Goal: Navigation & Orientation: Find specific page/section

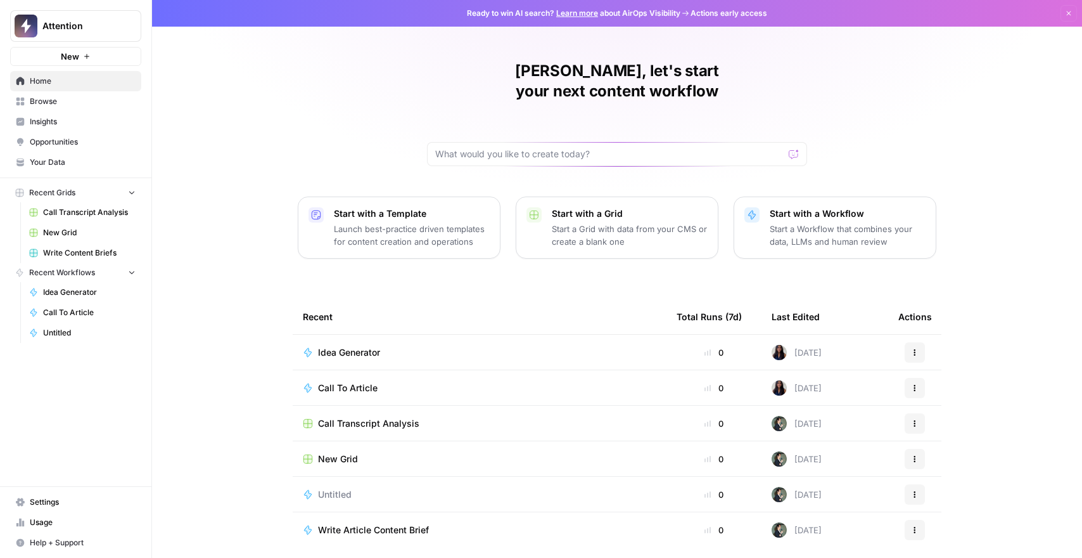
click at [99, 33] on button "Attention" at bounding box center [75, 26] width 131 height 32
click at [99, 32] on button "Attention" at bounding box center [75, 26] width 131 height 32
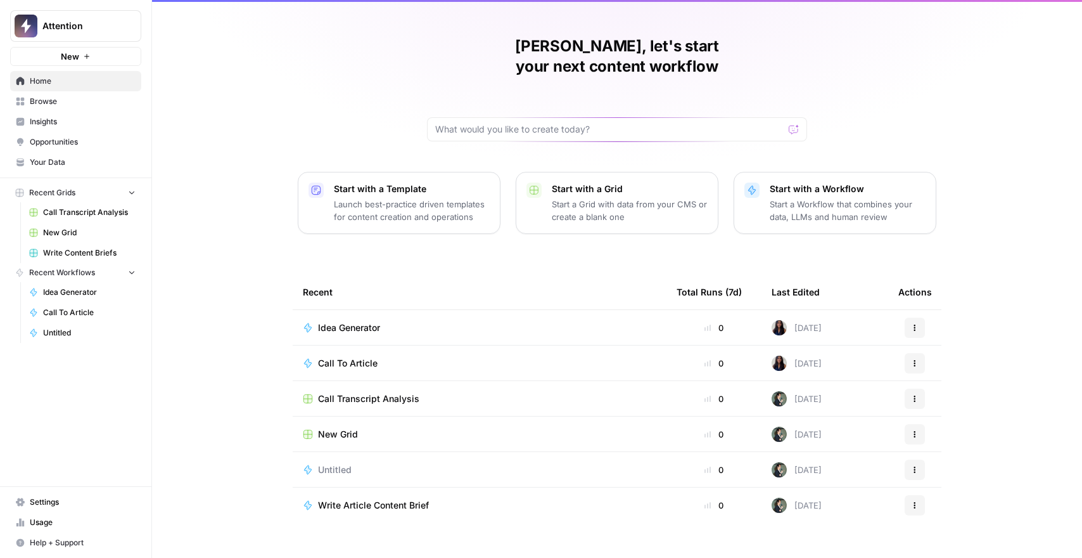
scroll to position [25, 0]
click at [51, 492] on link "Settings" at bounding box center [75, 502] width 131 height 20
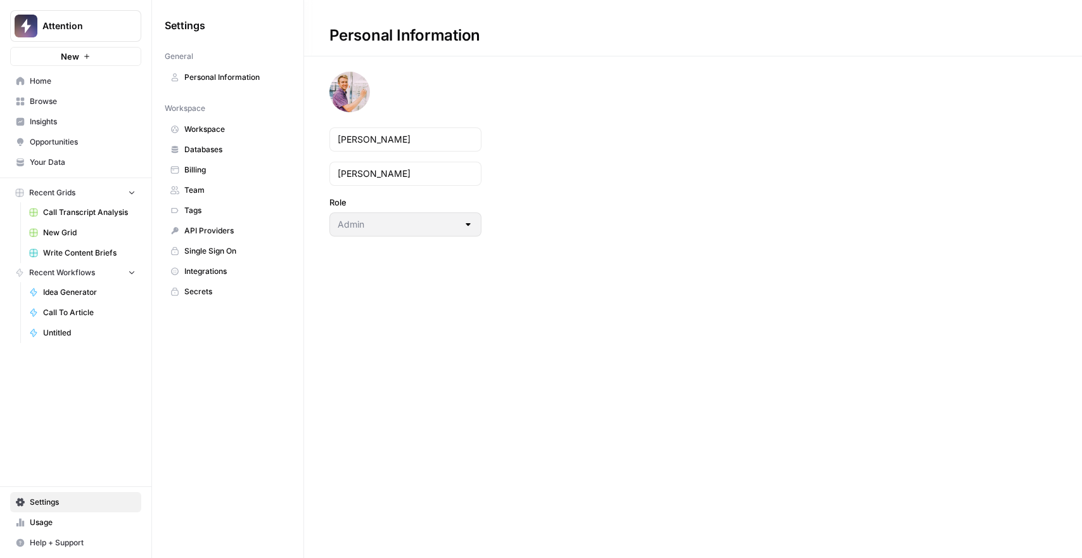
click at [195, 133] on span "Workspace" at bounding box center [234, 129] width 101 height 11
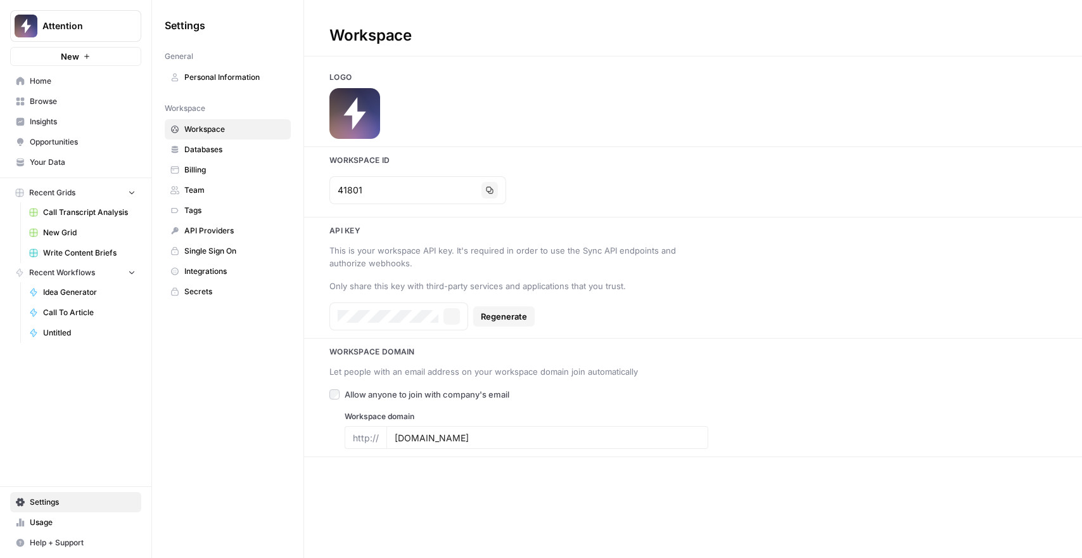
click at [200, 148] on span "Databases" at bounding box center [234, 149] width 101 height 11
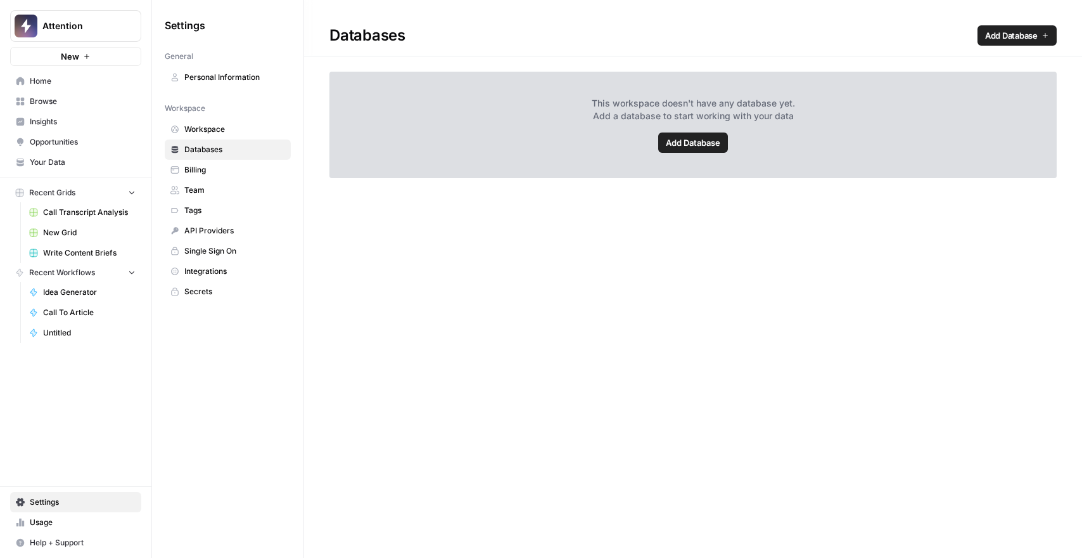
click at [210, 130] on span "Workspace" at bounding box center [234, 129] width 101 height 11
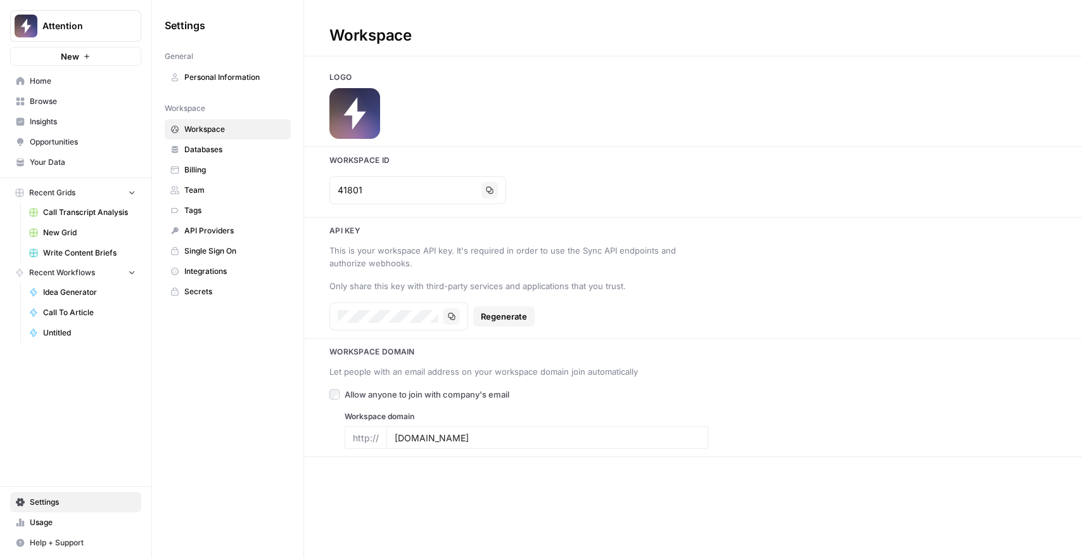
click at [213, 207] on span "Tags" at bounding box center [234, 210] width 101 height 11
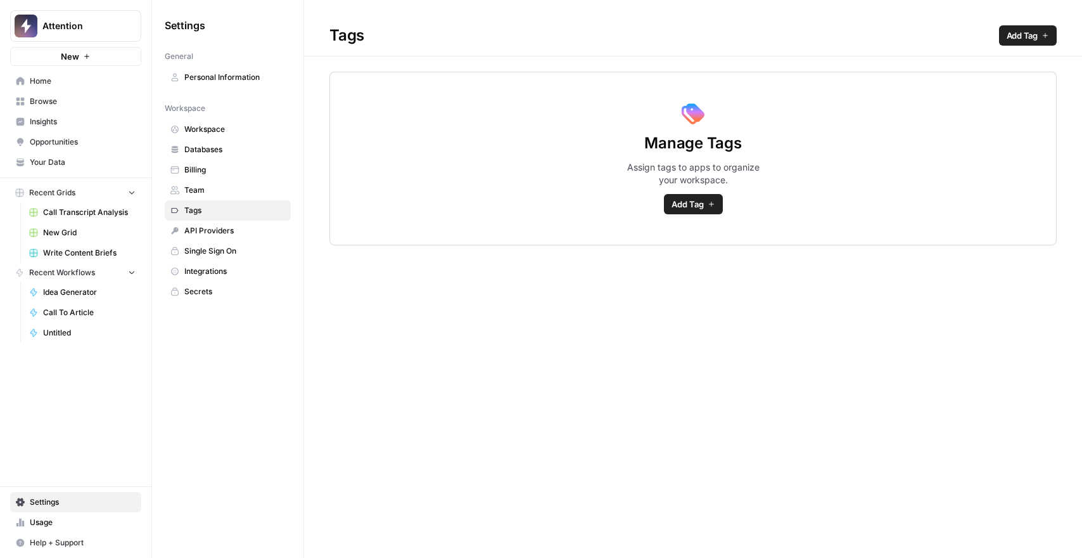
click at [210, 185] on span "Team" at bounding box center [234, 189] width 101 height 11
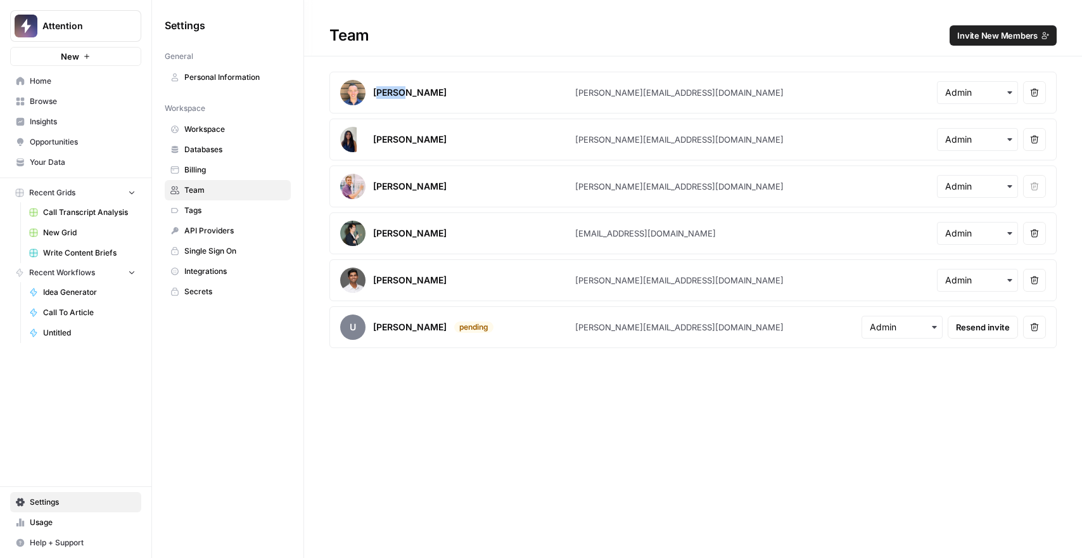
drag, startPoint x: 392, startPoint y: 93, endPoint x: 406, endPoint y: 93, distance: 13.3
click at [403, 93] on div "[PERSON_NAME]" at bounding box center [410, 92] width 74 height 13
click at [406, 93] on div "[PERSON_NAME]" at bounding box center [410, 92] width 74 height 13
click at [432, 376] on div "Team Invite New Members [PERSON_NAME] [PERSON_NAME][EMAIL_ADDRESS][DOMAIN_NAME]…" at bounding box center [693, 279] width 778 height 558
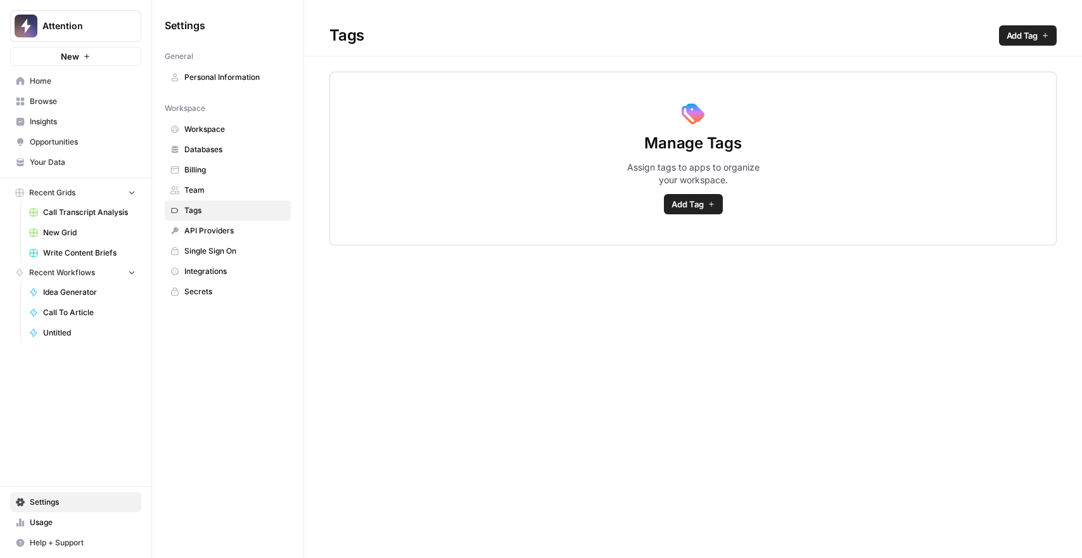
click at [49, 107] on link "Browse" at bounding box center [75, 101] width 131 height 20
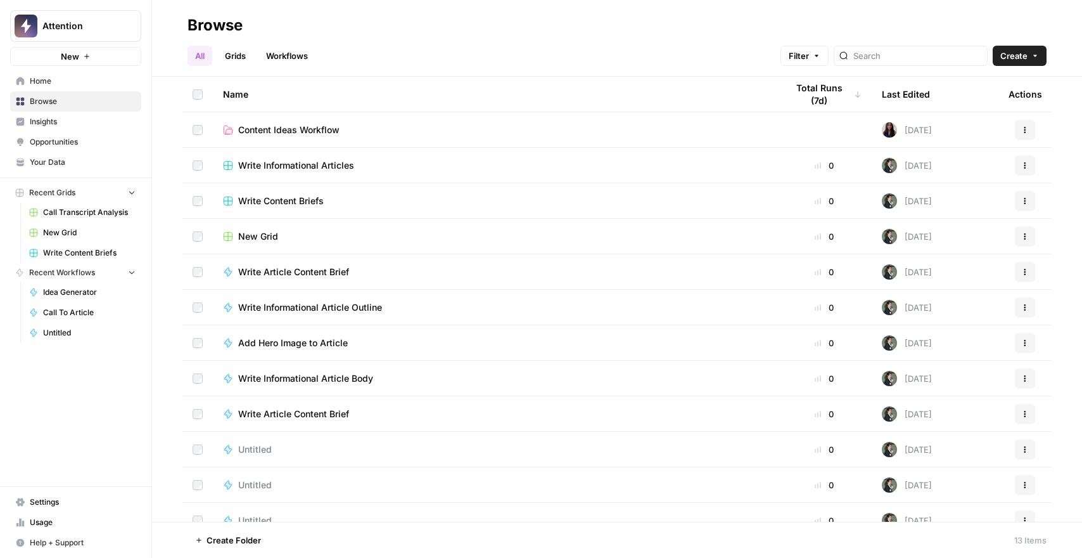
click at [303, 164] on span "Write Informational Articles" at bounding box center [296, 165] width 116 height 13
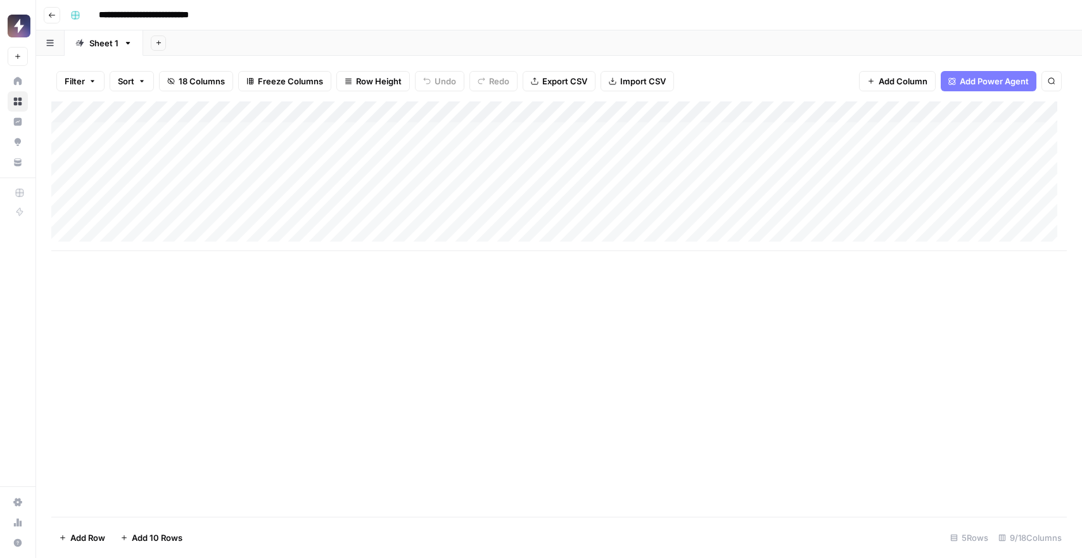
drag, startPoint x: 511, startPoint y: 250, endPoint x: 754, endPoint y: 248, distance: 242.7
click at [753, 248] on div "Add Column" at bounding box center [559, 308] width 1016 height 415
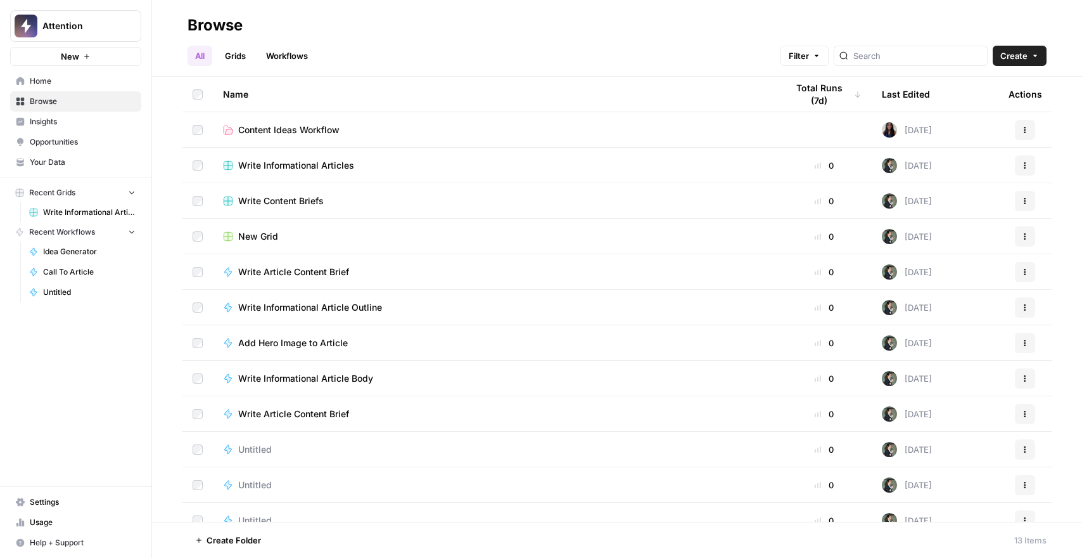
click at [230, 55] on link "Grids" at bounding box center [235, 56] width 36 height 20
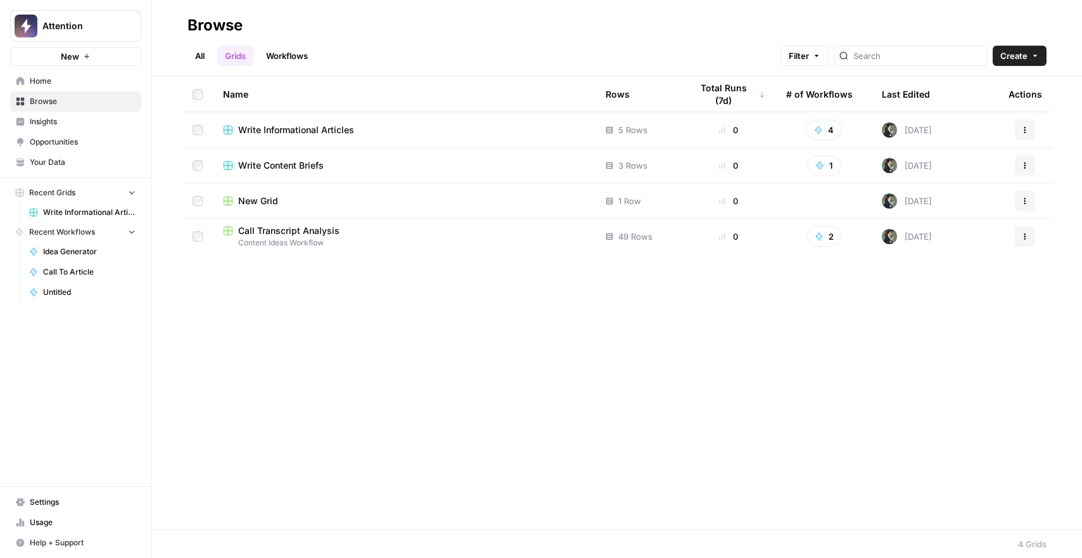
click at [70, 518] on span "Usage" at bounding box center [83, 521] width 106 height 11
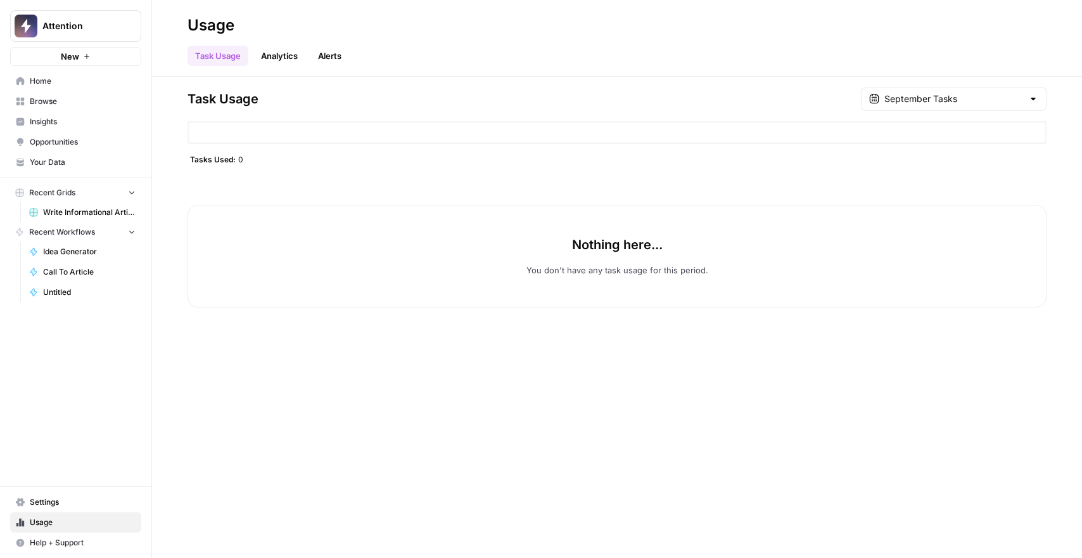
click at [245, 132] on div at bounding box center [617, 132] width 859 height 23
click at [935, 111] on div "Task Usage September Tasks Tasks Used: 0 Nothing here... You don't have any tas…" at bounding box center [617, 197] width 859 height 221
click at [927, 94] on input "text" at bounding box center [954, 99] width 139 height 13
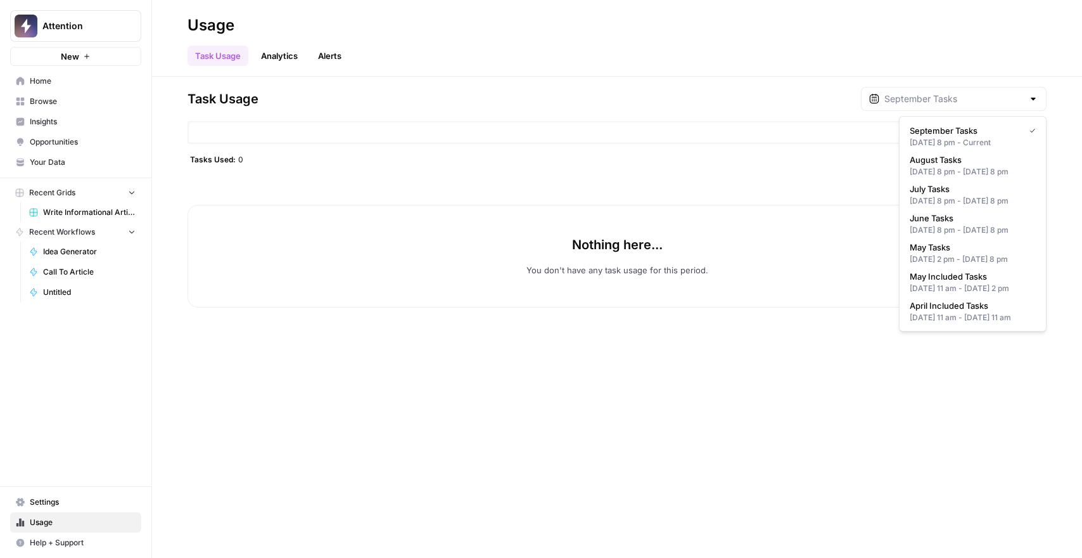
type input "September Tasks"
click at [626, 101] on div "Task Usage September Tasks" at bounding box center [617, 99] width 859 height 24
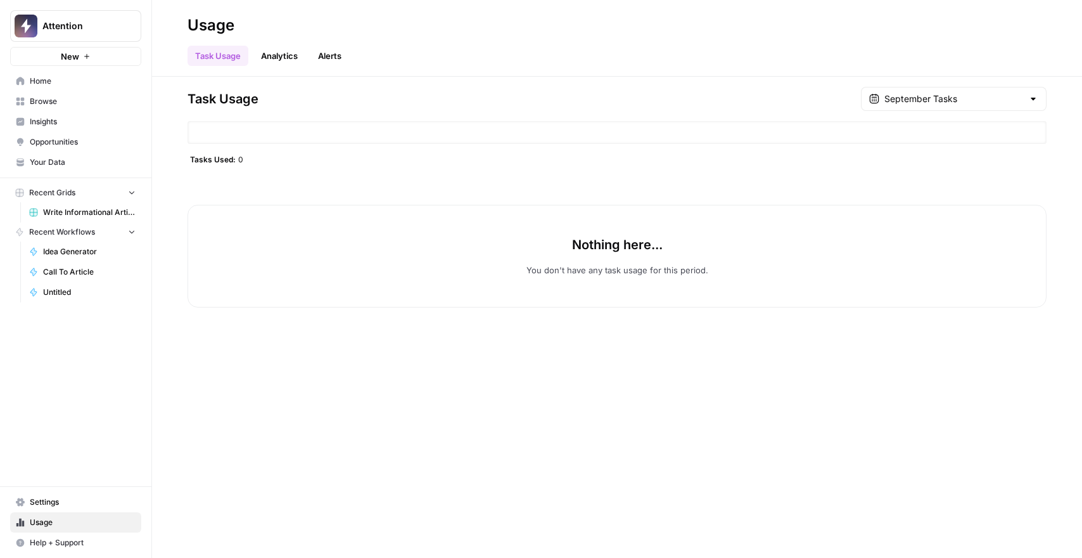
click at [47, 506] on span "Settings" at bounding box center [83, 501] width 106 height 11
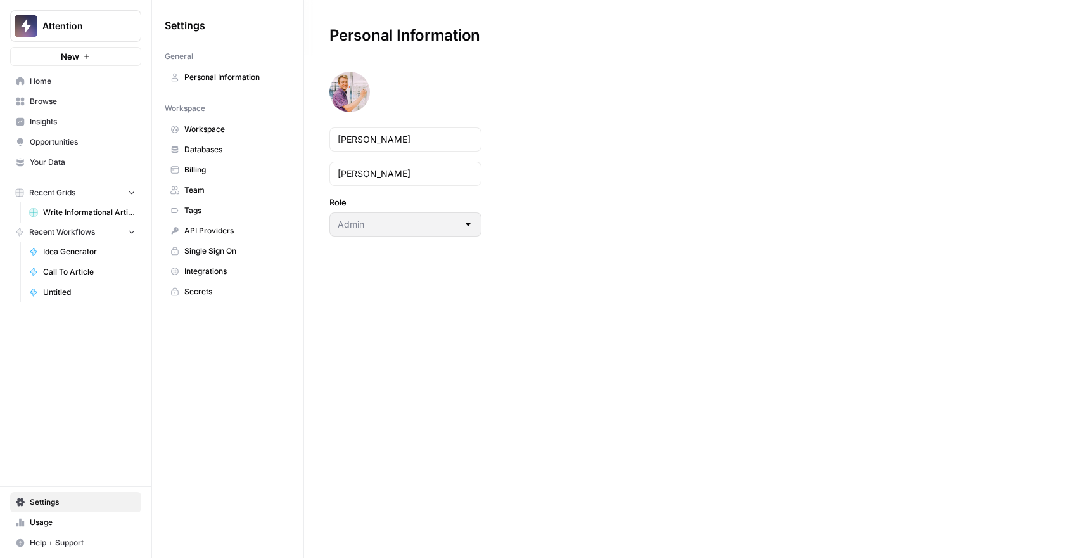
click at [201, 124] on span "Workspace" at bounding box center [234, 129] width 101 height 11
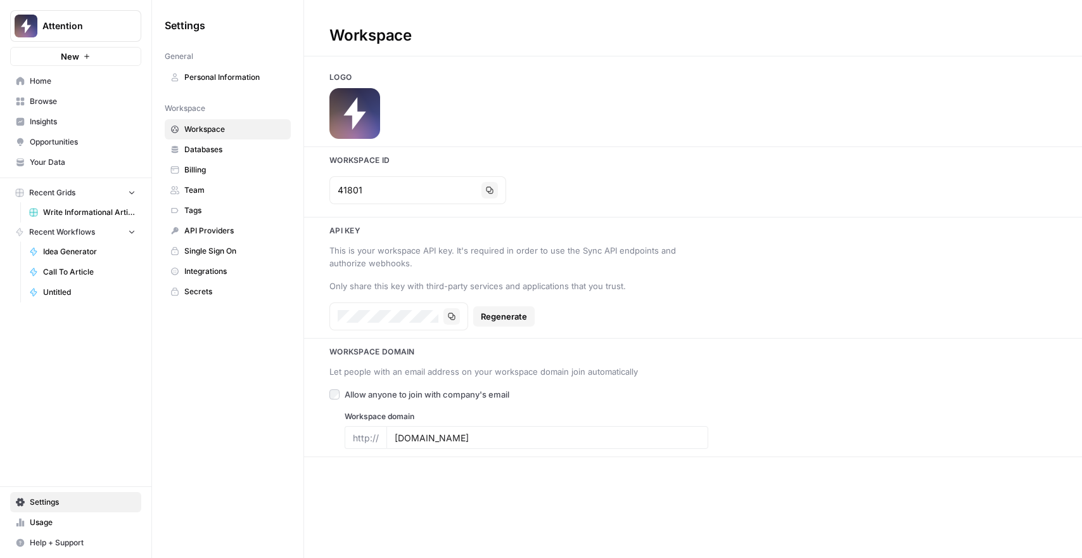
click at [203, 160] on link "Billing" at bounding box center [228, 170] width 126 height 20
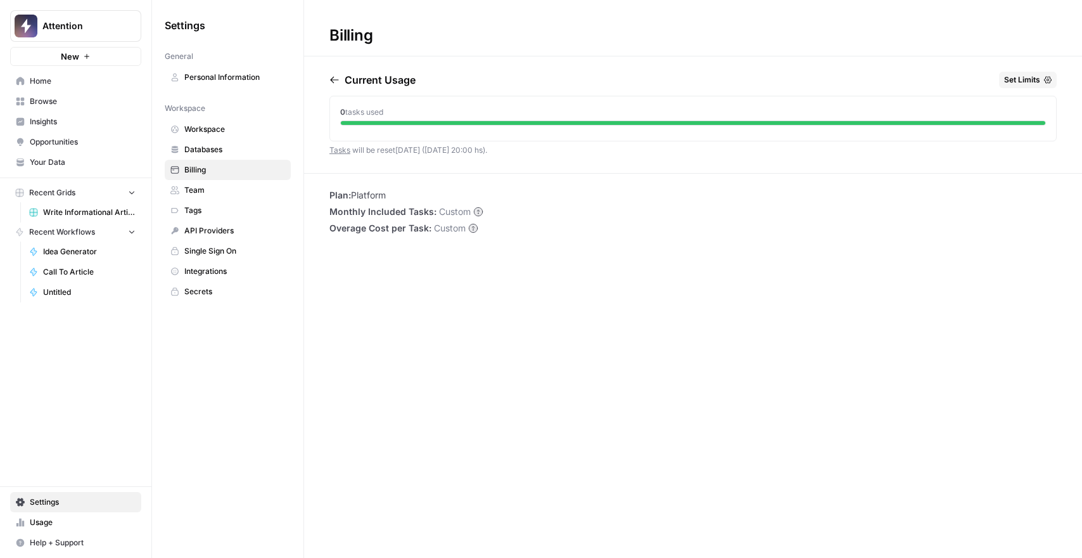
drag, startPoint x: 345, startPoint y: 111, endPoint x: 407, endPoint y: 112, distance: 62.1
click at [406, 112] on div "0 tasks used" at bounding box center [693, 111] width 706 height 11
click at [407, 112] on div "0 tasks used" at bounding box center [693, 111] width 706 height 11
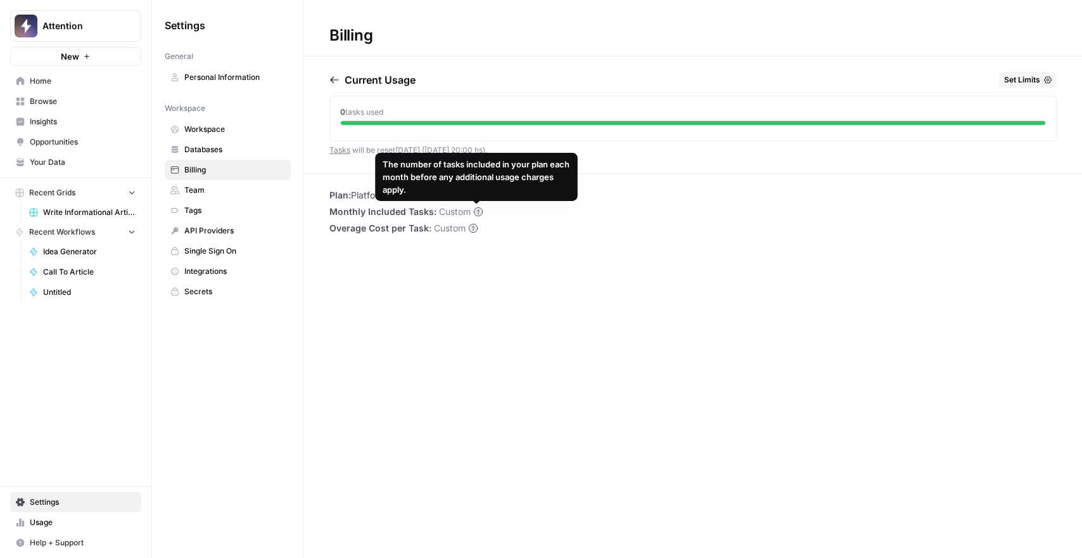
click at [477, 210] on circle at bounding box center [478, 211] width 8 height 8
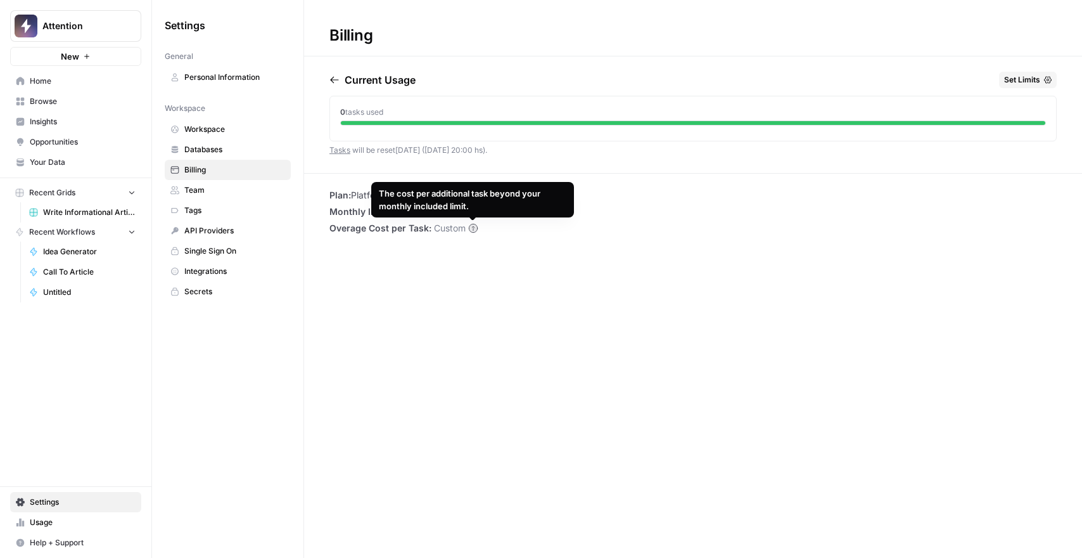
click at [473, 227] on icon at bounding box center [473, 228] width 8 height 8
click at [504, 249] on div "Billing Current Usage Set Limits 0 tasks used Tasks will be reset [DATE] ([DATE…" at bounding box center [693, 279] width 778 height 558
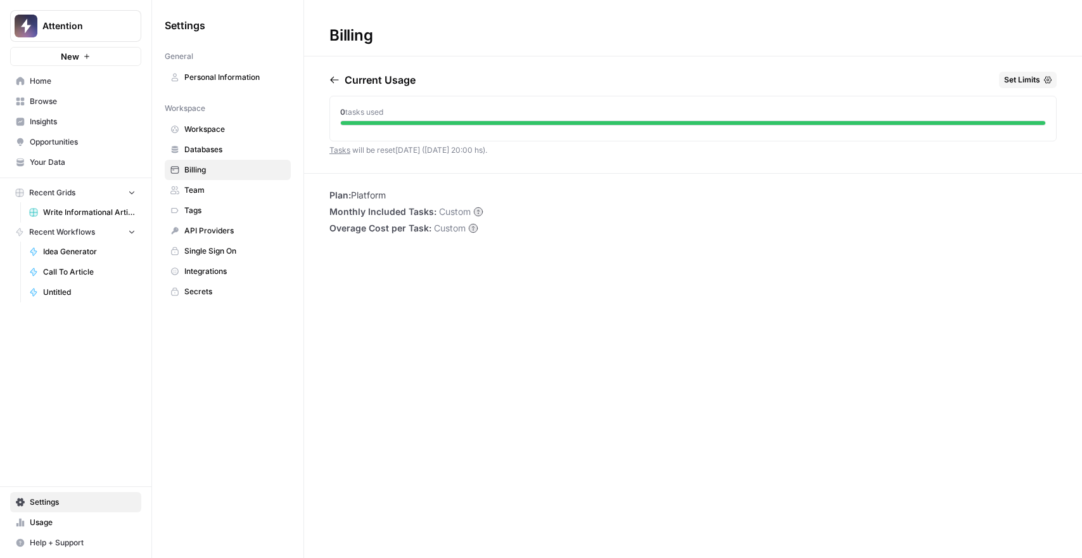
drag, startPoint x: 344, startPoint y: 207, endPoint x: 426, endPoint y: 215, distance: 82.2
click at [426, 215] on span "Monthly Included Tasks:" at bounding box center [383, 211] width 107 height 13
click at [374, 197] on li "Plan: Platform" at bounding box center [407, 195] width 154 height 13
click at [54, 109] on link "Browse" at bounding box center [75, 101] width 131 height 20
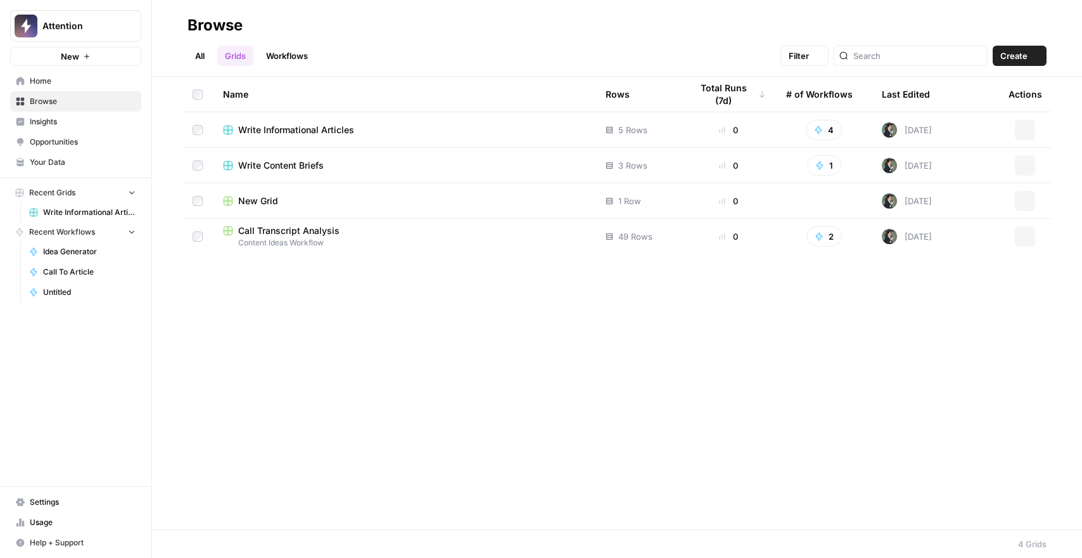
click at [68, 119] on span "Insights" at bounding box center [83, 121] width 106 height 11
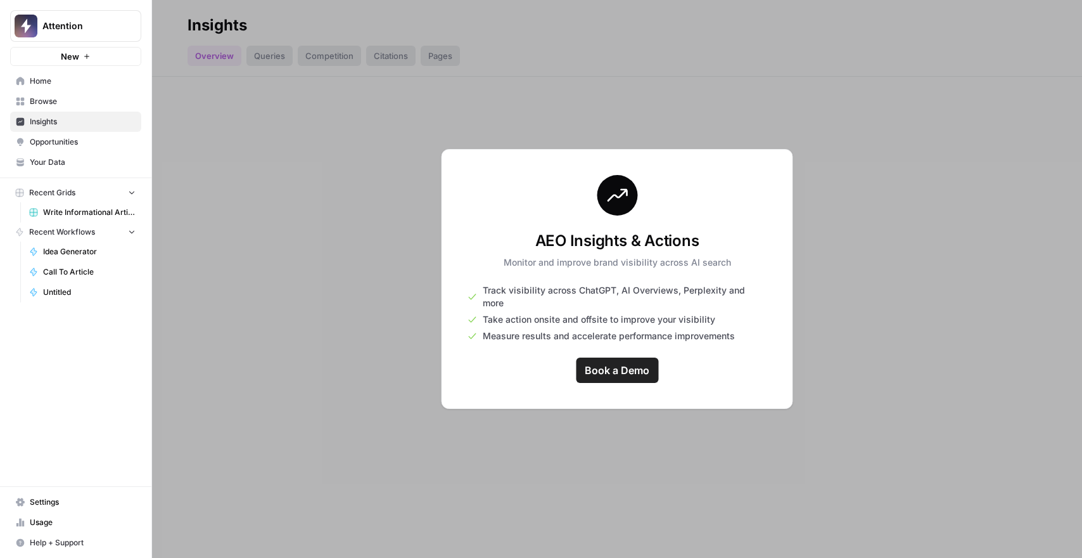
click at [74, 144] on span "Opportunities" at bounding box center [83, 141] width 106 height 11
click at [421, 231] on div at bounding box center [617, 279] width 930 height 558
click at [90, 33] on button "Attention" at bounding box center [75, 26] width 131 height 32
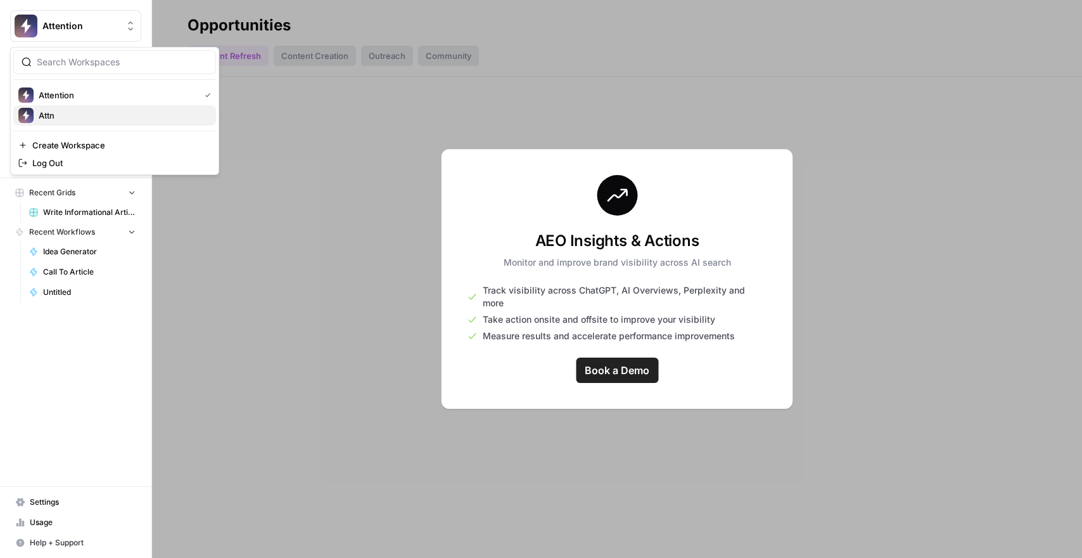
click at [85, 120] on span "Attn" at bounding box center [122, 115] width 167 height 13
